Goal: Find specific page/section: Find specific page/section

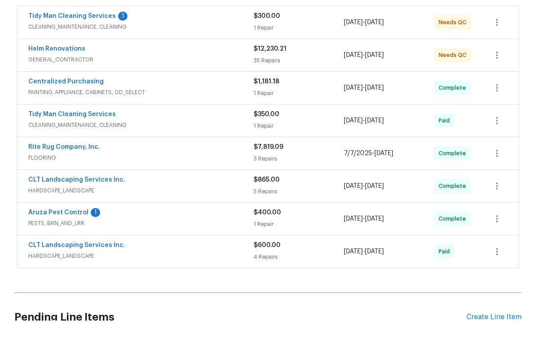
scroll to position [157, 0]
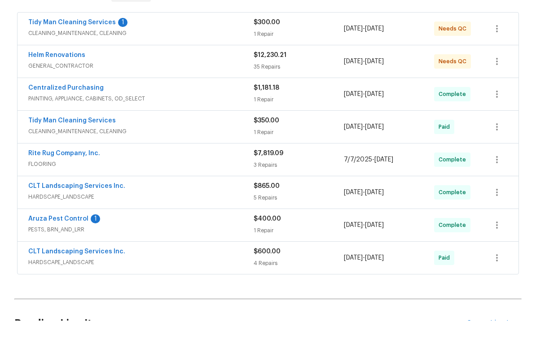
click at [69, 215] on link "CLT Landscaping Services Inc." at bounding box center [76, 218] width 97 height 6
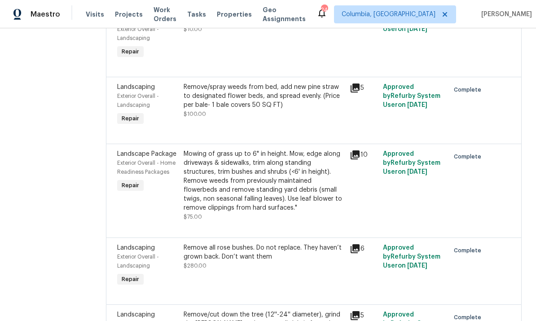
click at [346, 34] on div "All of this debris was never removed from from work order of debris removal. It…" at bounding box center [264, 33] width 166 height 59
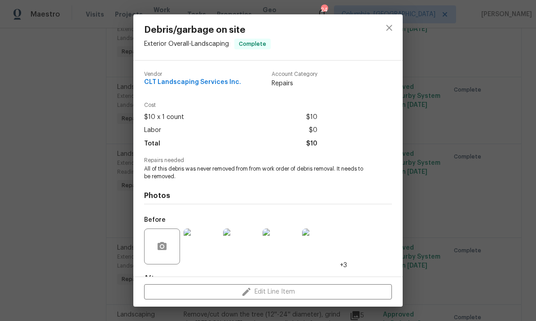
click at [326, 57] on div "Debris/garbage on site Exterior Overall - Landscaping Complete" at bounding box center [267, 37] width 269 height 46
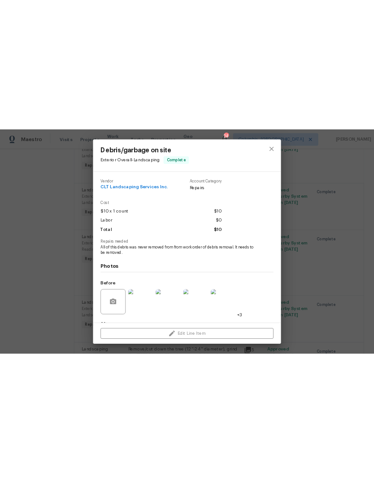
scroll to position [56, 0]
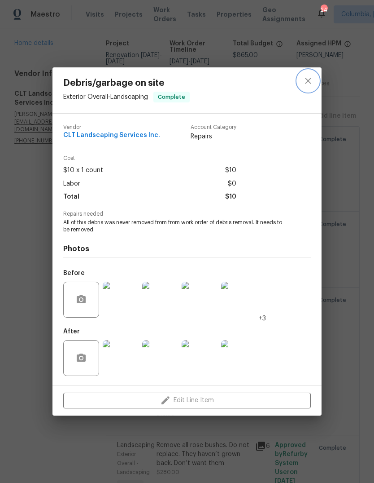
click at [311, 80] on icon "close" at bounding box center [308, 80] width 11 height 11
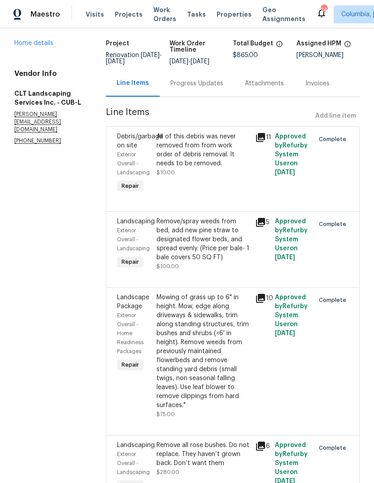
click at [310, 80] on icon "close" at bounding box center [308, 80] width 11 height 11
click at [42, 40] on link "Home details" at bounding box center [33, 43] width 39 height 6
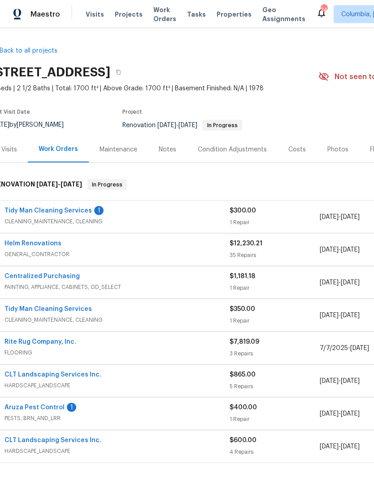
scroll to position [0, 10]
click at [55, 240] on link "Helm Renovations" at bounding box center [32, 243] width 57 height 6
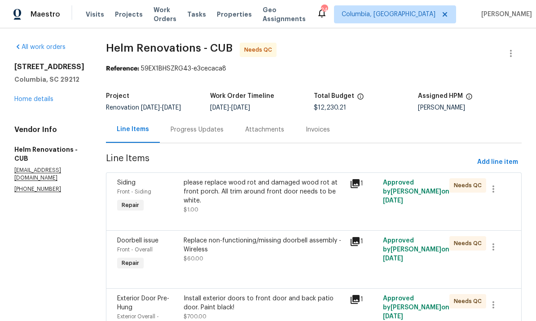
click at [33, 98] on link "Home details" at bounding box center [33, 99] width 39 height 6
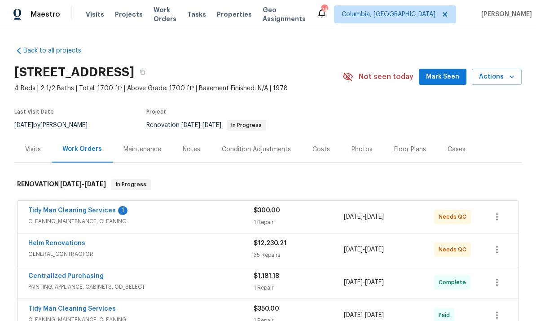
click at [359, 145] on div "Photos" at bounding box center [362, 149] width 21 height 9
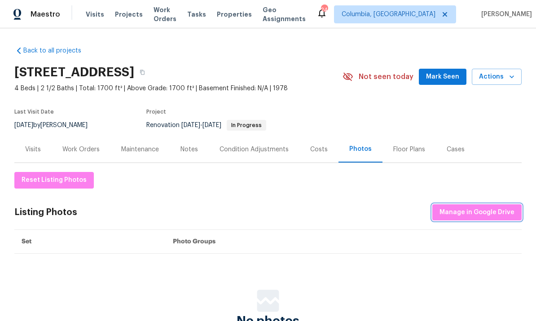
click at [474, 214] on span "Manage in Google Drive" at bounding box center [477, 212] width 75 height 11
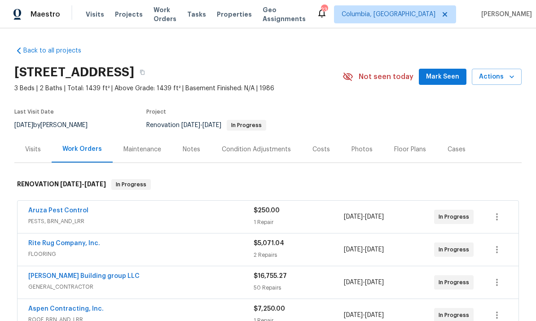
scroll to position [0, 0]
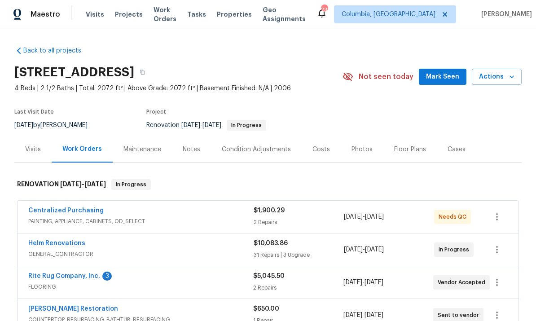
scroll to position [34, 0]
